Goal: Transaction & Acquisition: Purchase product/service

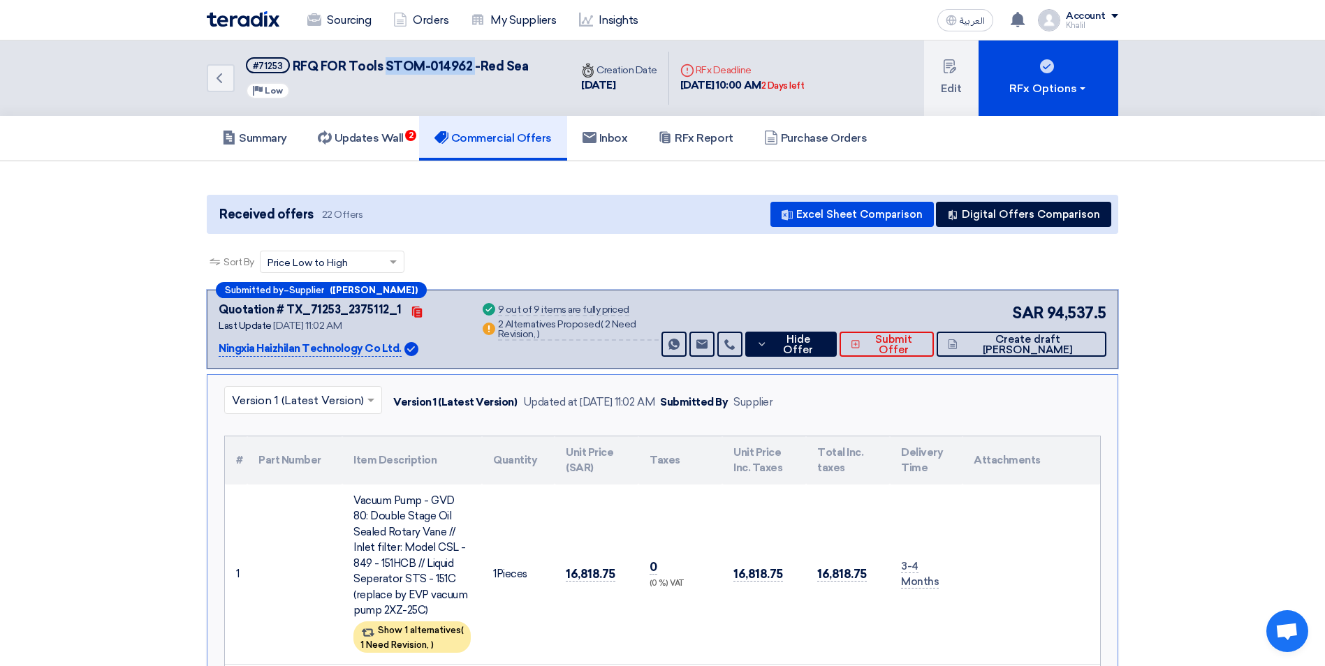
click at [513, 135] on h5 "Commercial Offers" at bounding box center [492, 138] width 117 height 14
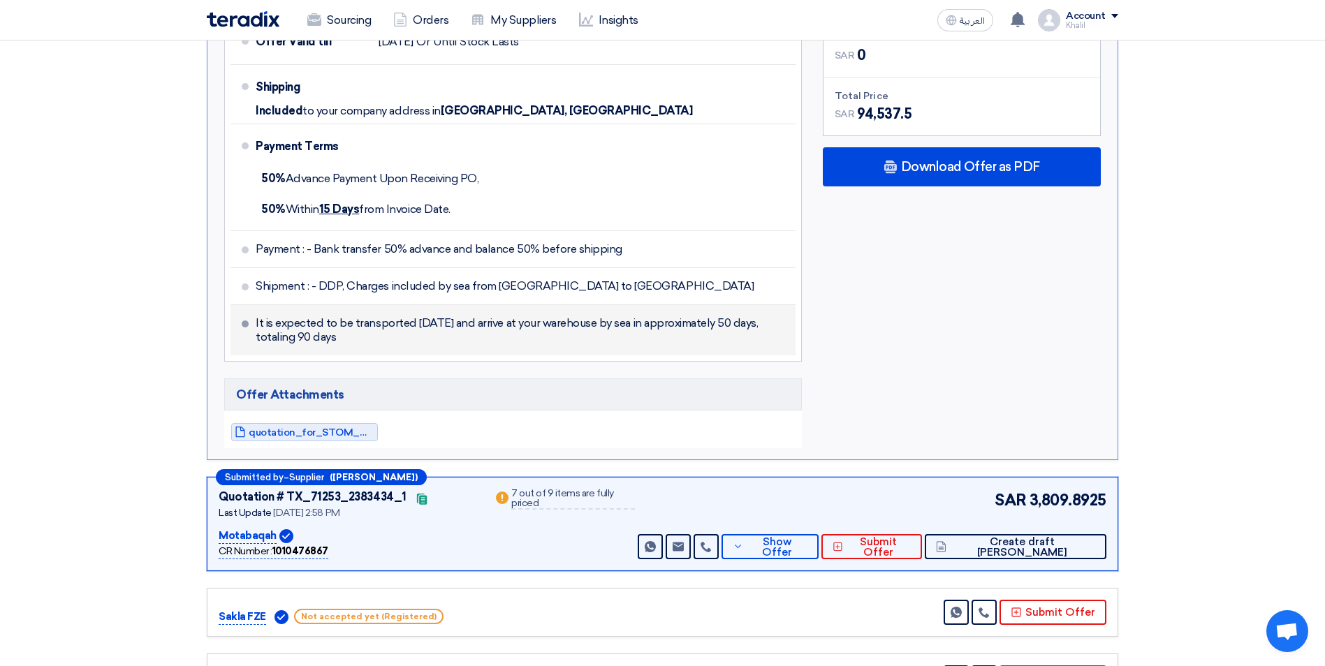
scroll to position [1327, 0]
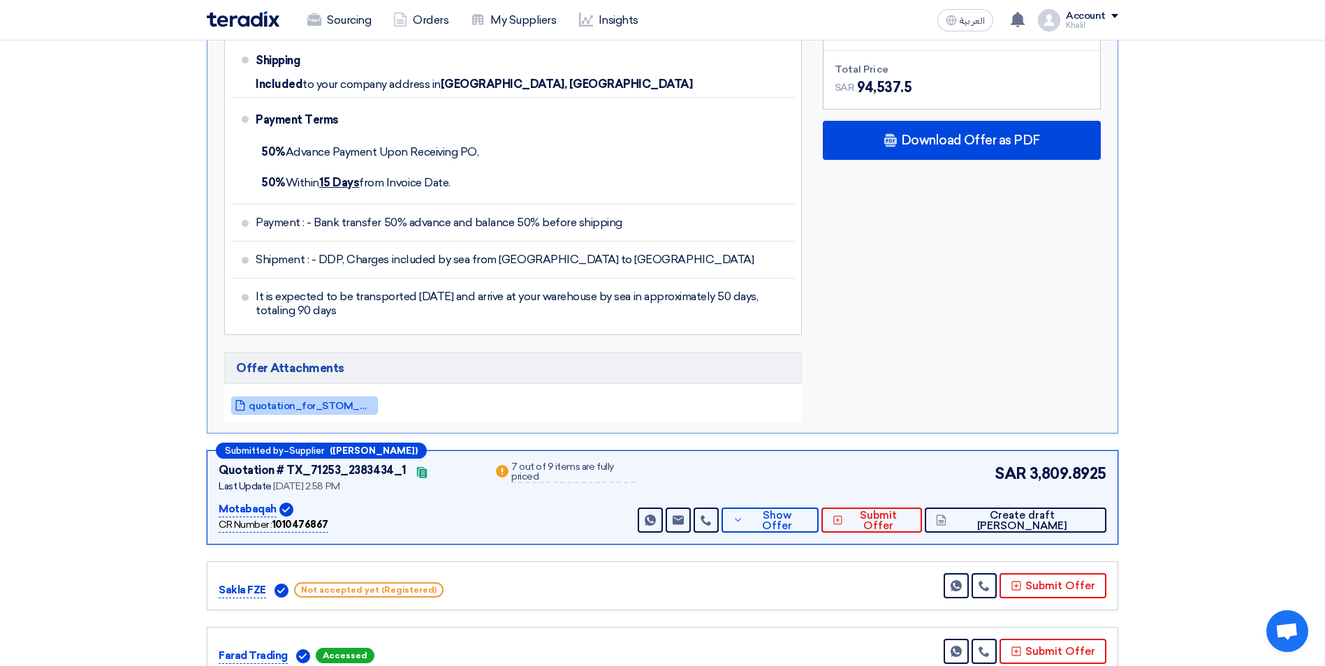
click at [335, 409] on span "quotation_for_STOM_Chiller_Tools_1757404922034.pdf" at bounding box center [312, 406] width 126 height 10
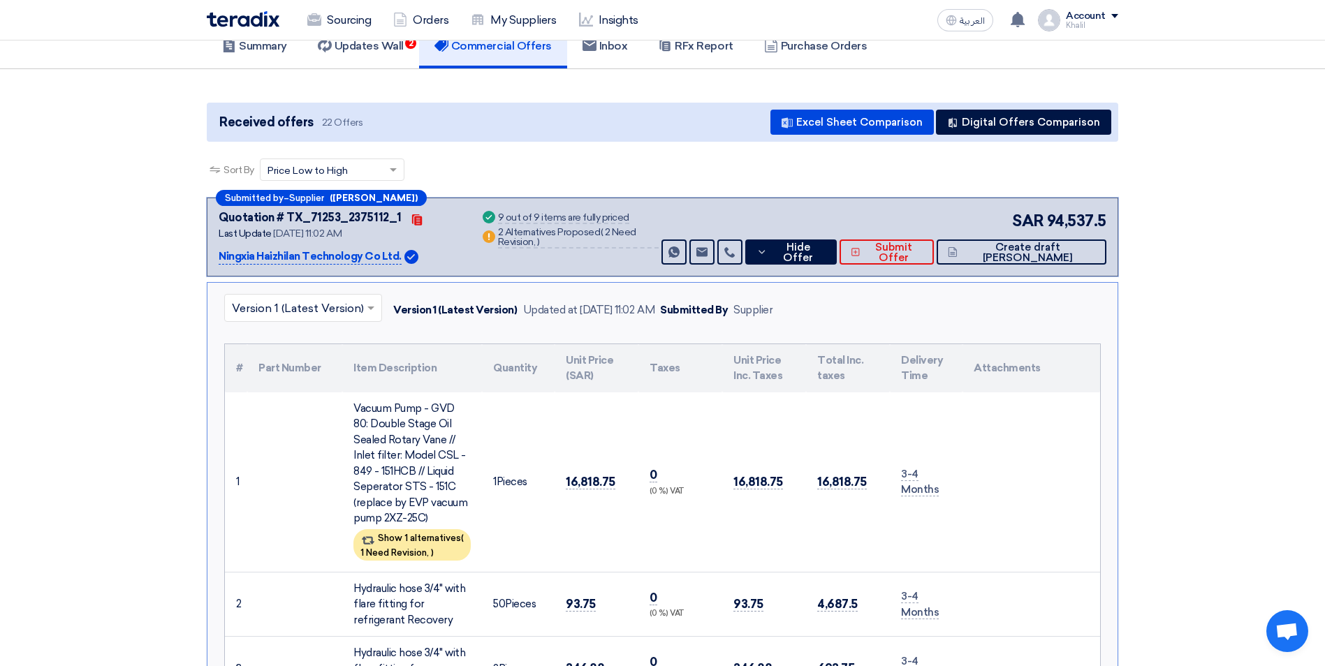
scroll to position [0, 0]
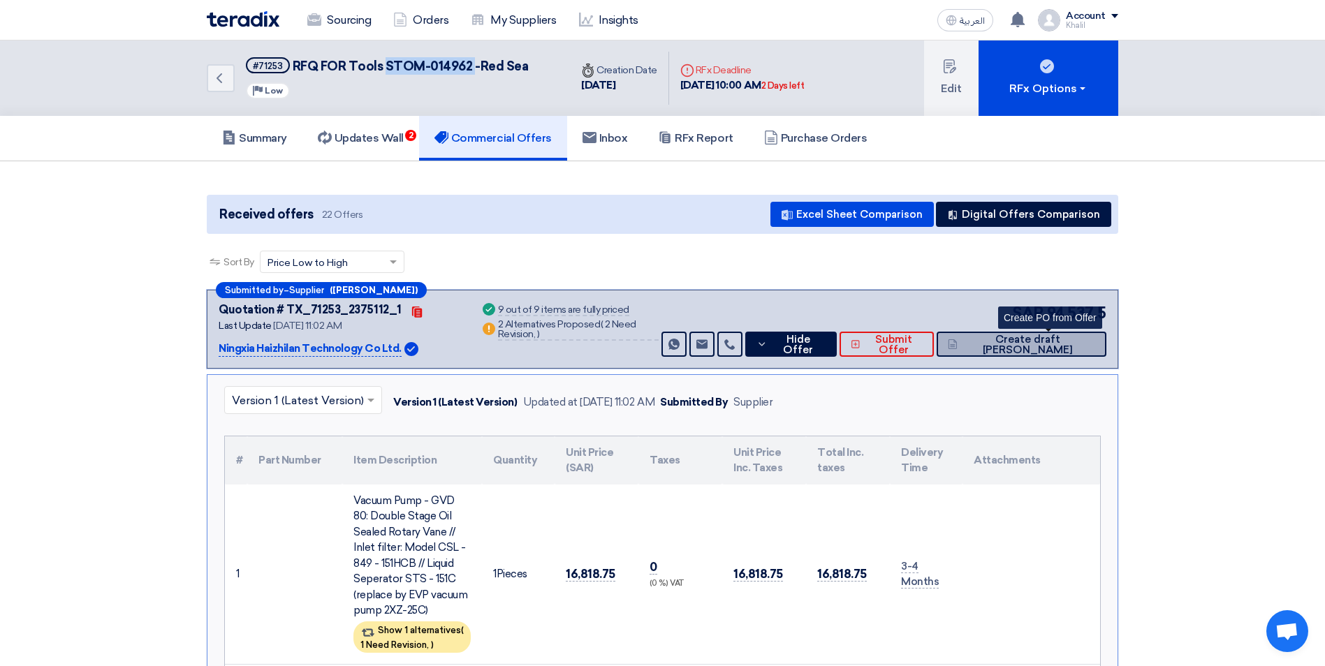
click at [1027, 346] on span "Create draft [PERSON_NAME]" at bounding box center [1028, 344] width 134 height 21
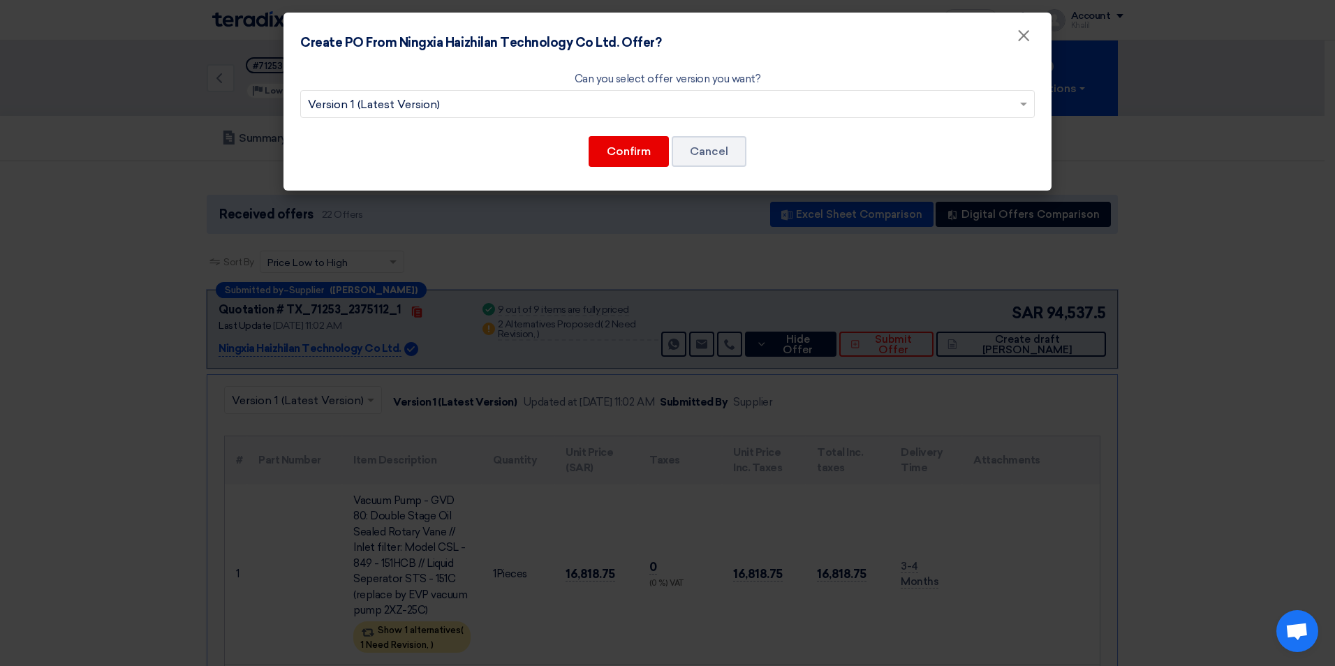
click at [623, 106] on input "text" at bounding box center [660, 105] width 705 height 23
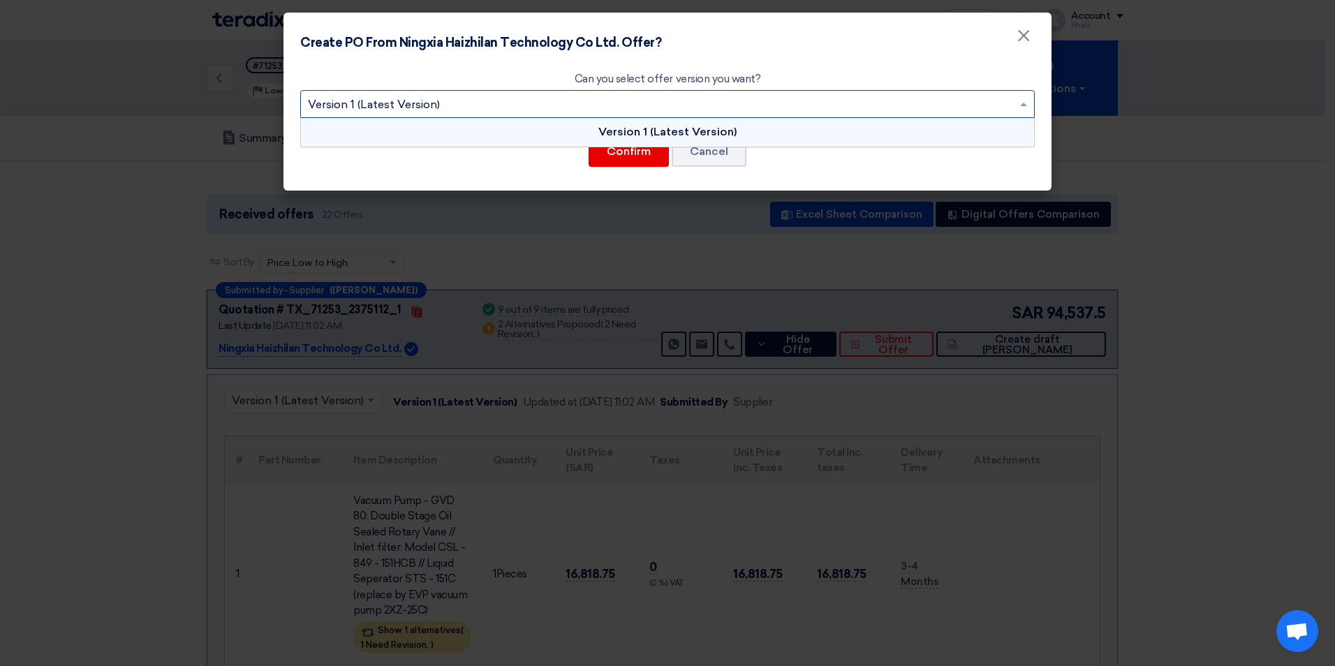
click at [648, 141] on div "Version 1 (Latest Version)" at bounding box center [667, 132] width 733 height 28
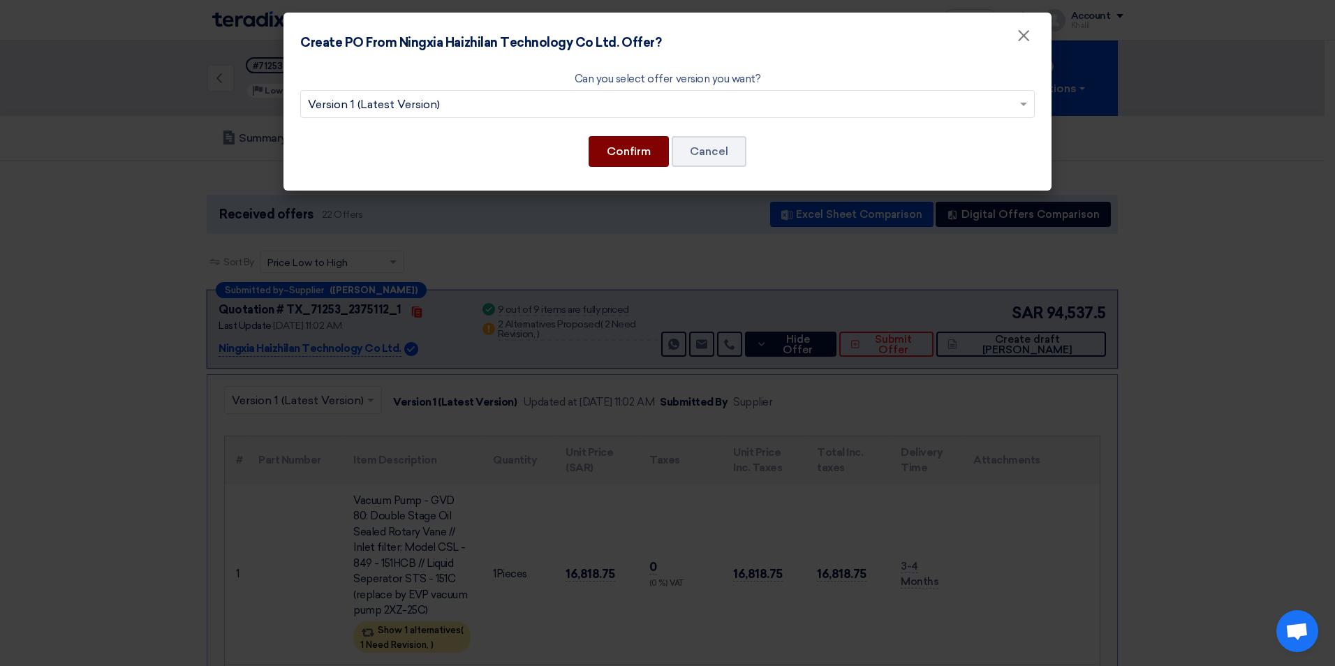
click at [637, 156] on button "Confirm" at bounding box center [629, 151] width 80 height 31
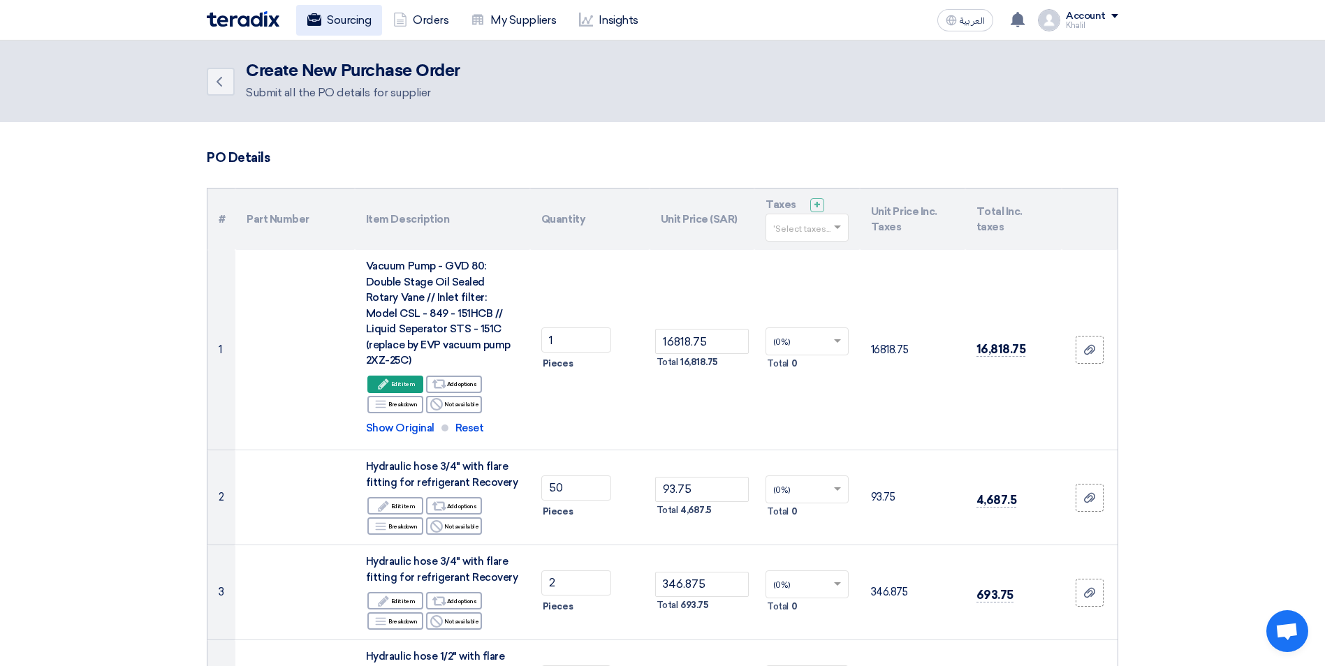
click at [348, 26] on link "Sourcing" at bounding box center [339, 20] width 86 height 31
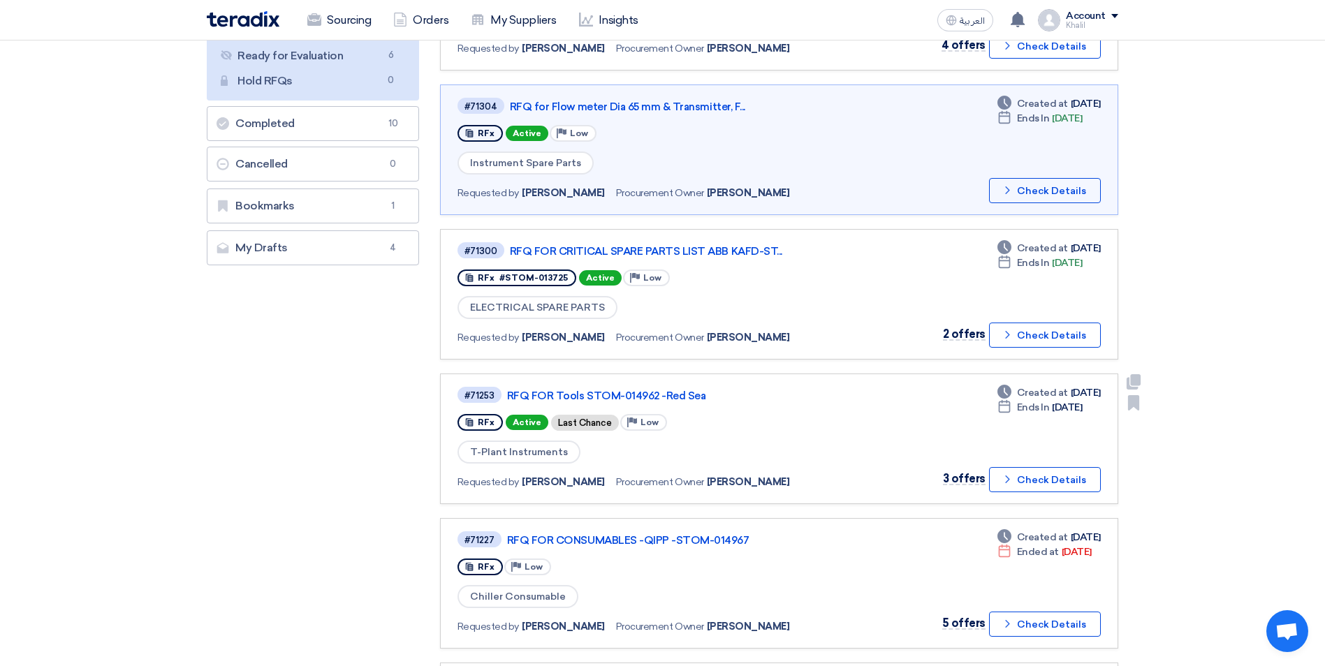
scroll to position [279, 0]
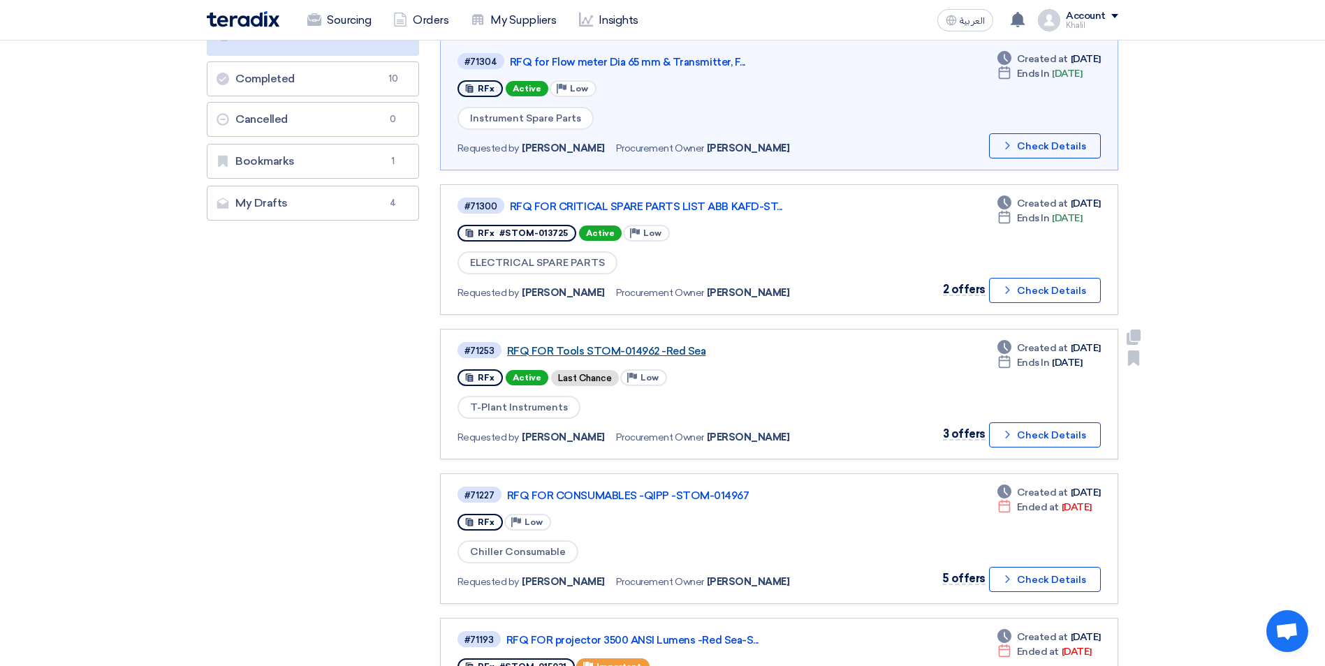
click at [651, 351] on link "RFQ FOR Tools STOM-014962 -Red Sea" at bounding box center [681, 351] width 349 height 13
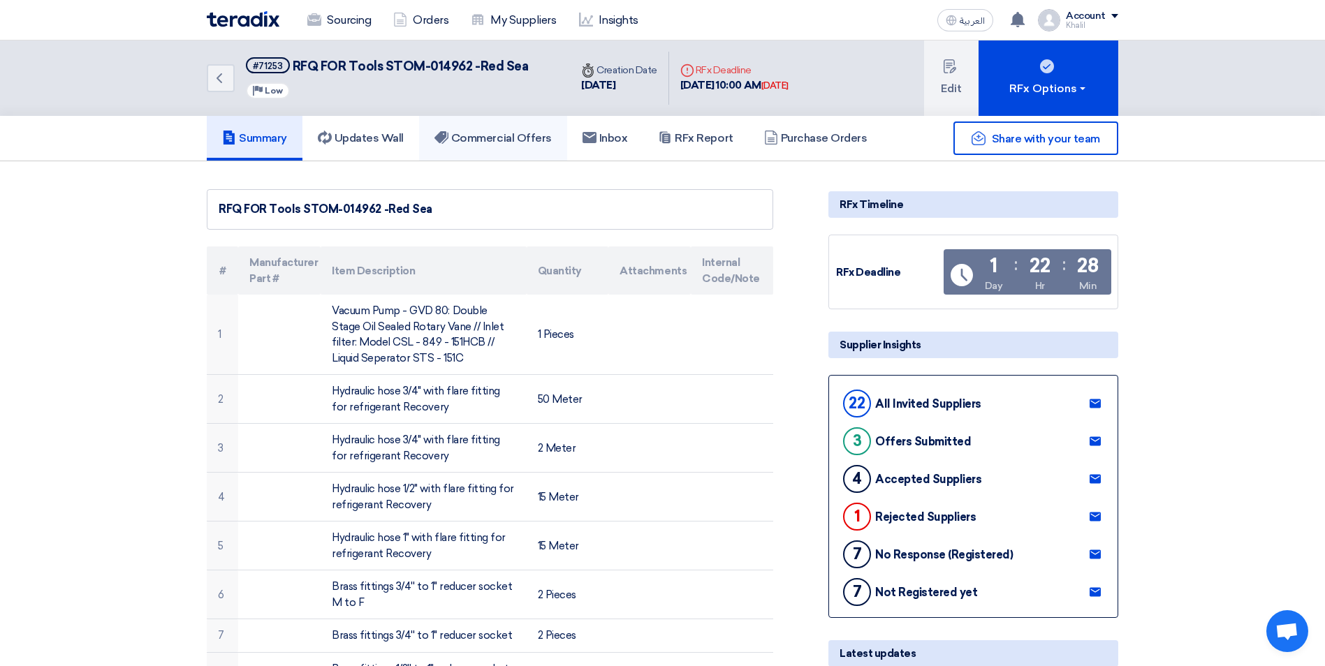
click at [507, 144] on h5 "Commercial Offers" at bounding box center [492, 138] width 117 height 14
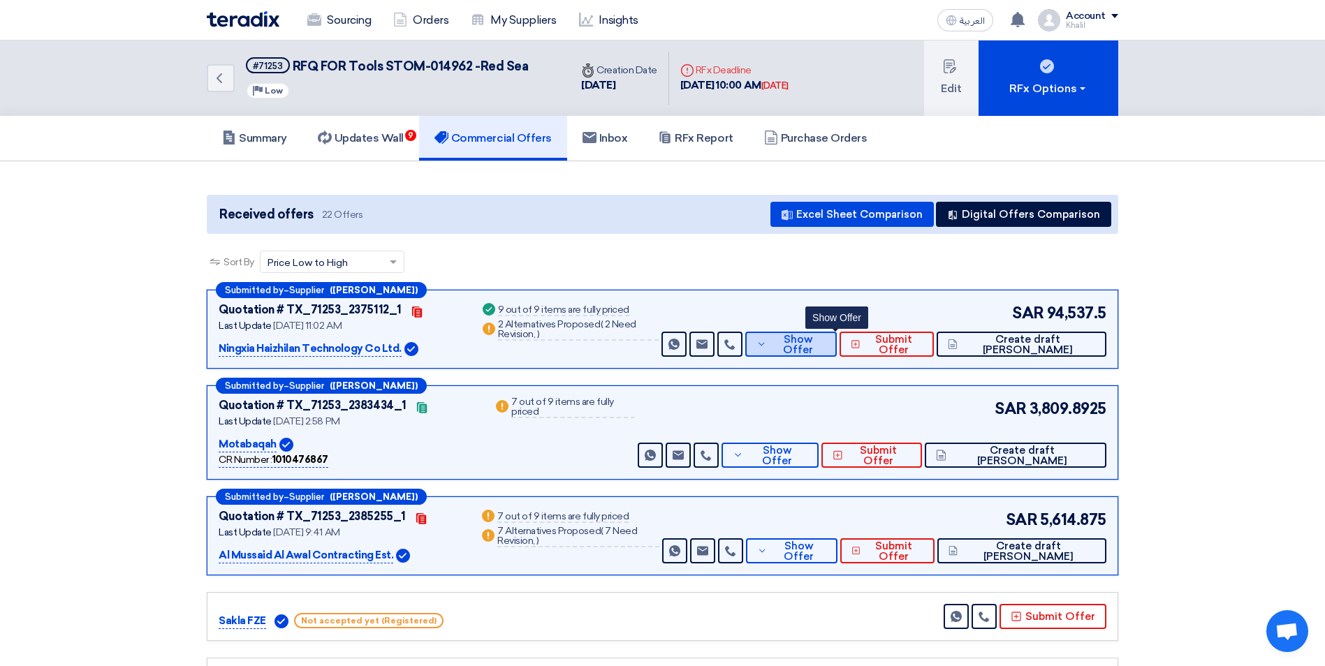
click at [822, 349] on span "Show Offer" at bounding box center [797, 344] width 55 height 21
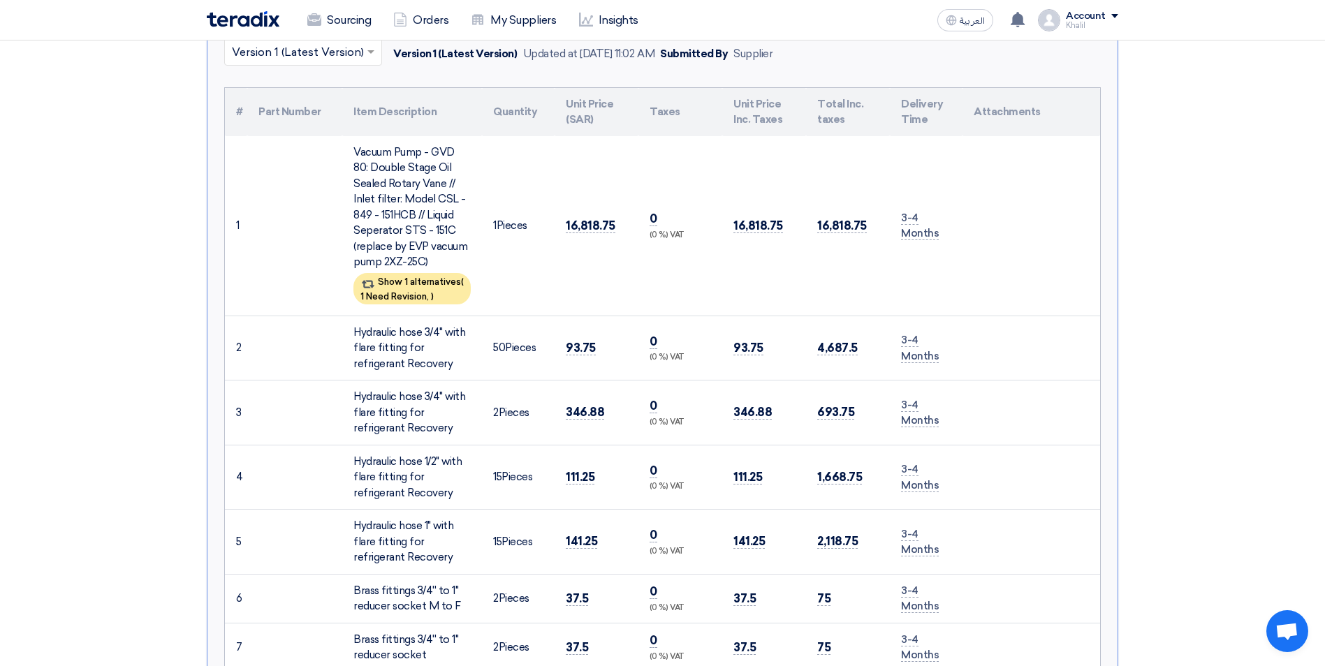
scroll to position [349, 0]
drag, startPoint x: 902, startPoint y: 338, endPoint x: 943, endPoint y: 353, distance: 44.0
click at [943, 353] on td "3-4 Months" at bounding box center [926, 347] width 73 height 65
copy span "3-4 Months"
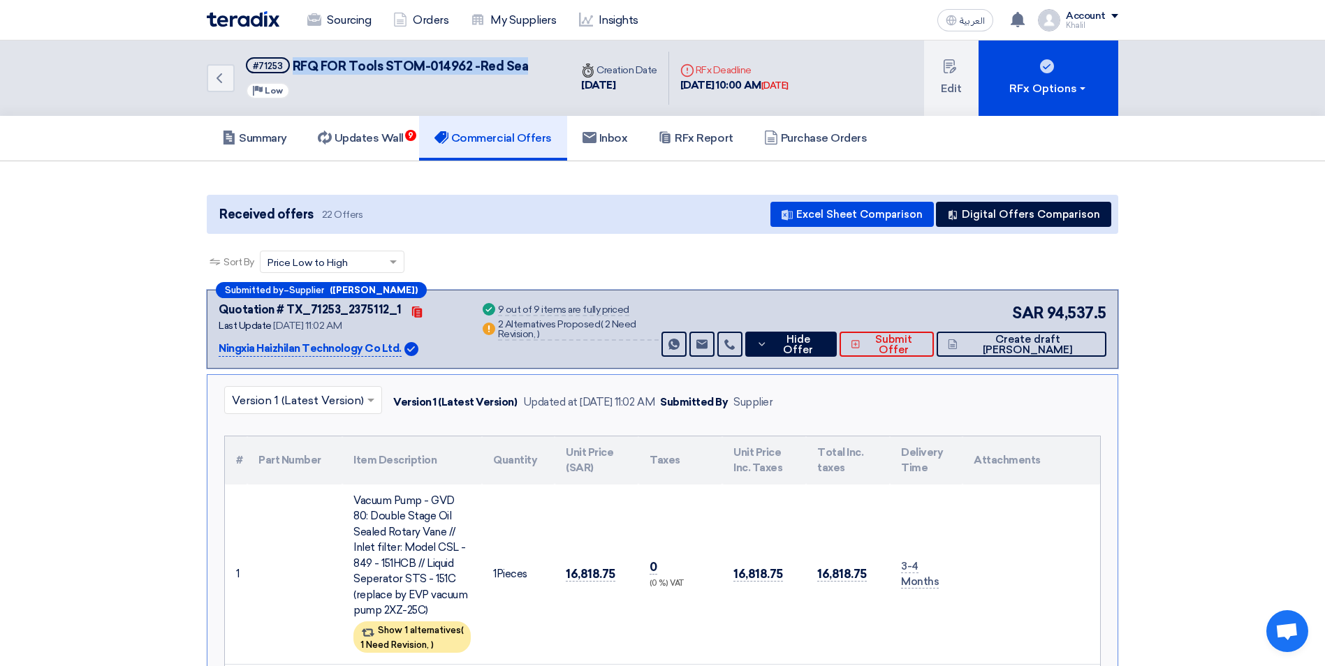
drag, startPoint x: 489, startPoint y: 64, endPoint x: 295, endPoint y: 64, distance: 194.1
click at [295, 64] on div "Back #71253 RFQ FOR Tools STOM-014962 -[GEOGRAPHIC_DATA] Priority Low" at bounding box center [388, 78] width 363 height 75
copy span "RFQ FOR Tools STOM-014962 -Red Sea"
